Goal: Find contact information: Find contact information

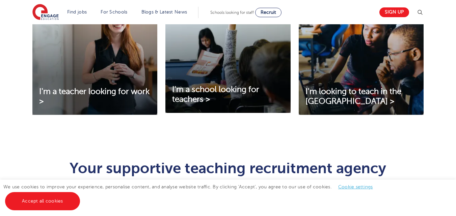
scroll to position [270, 0]
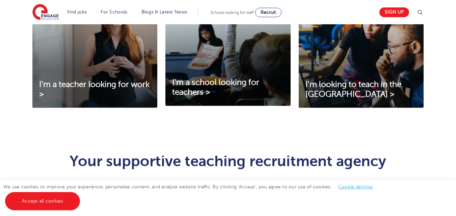
click at [394, 7] on div "Sign up" at bounding box center [399, 12] width 49 height 13
click at [397, 12] on link "Sign up" at bounding box center [394, 12] width 30 height 10
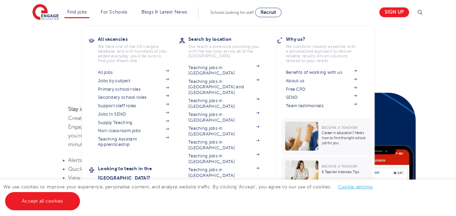
scroll to position [574, 0]
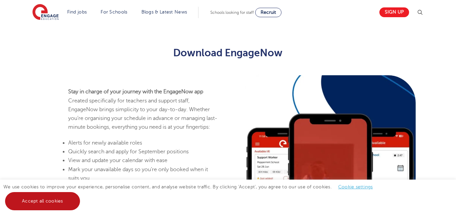
click at [36, 197] on link "Accept all cookies" at bounding box center [42, 201] width 75 height 18
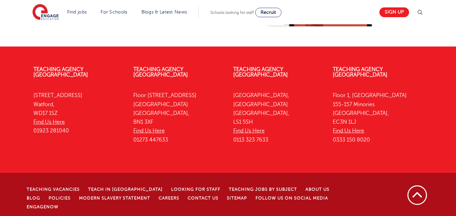
scroll to position [805, 0]
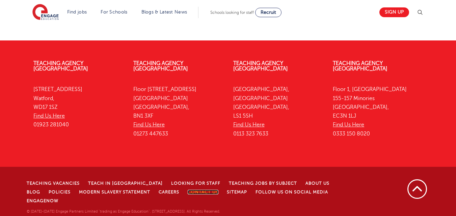
click at [189, 195] on link "Contact Us" at bounding box center [203, 192] width 31 height 5
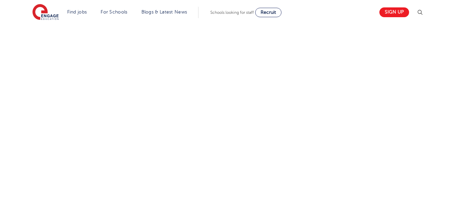
scroll to position [304, 0]
